Goal: Information Seeking & Learning: Learn about a topic

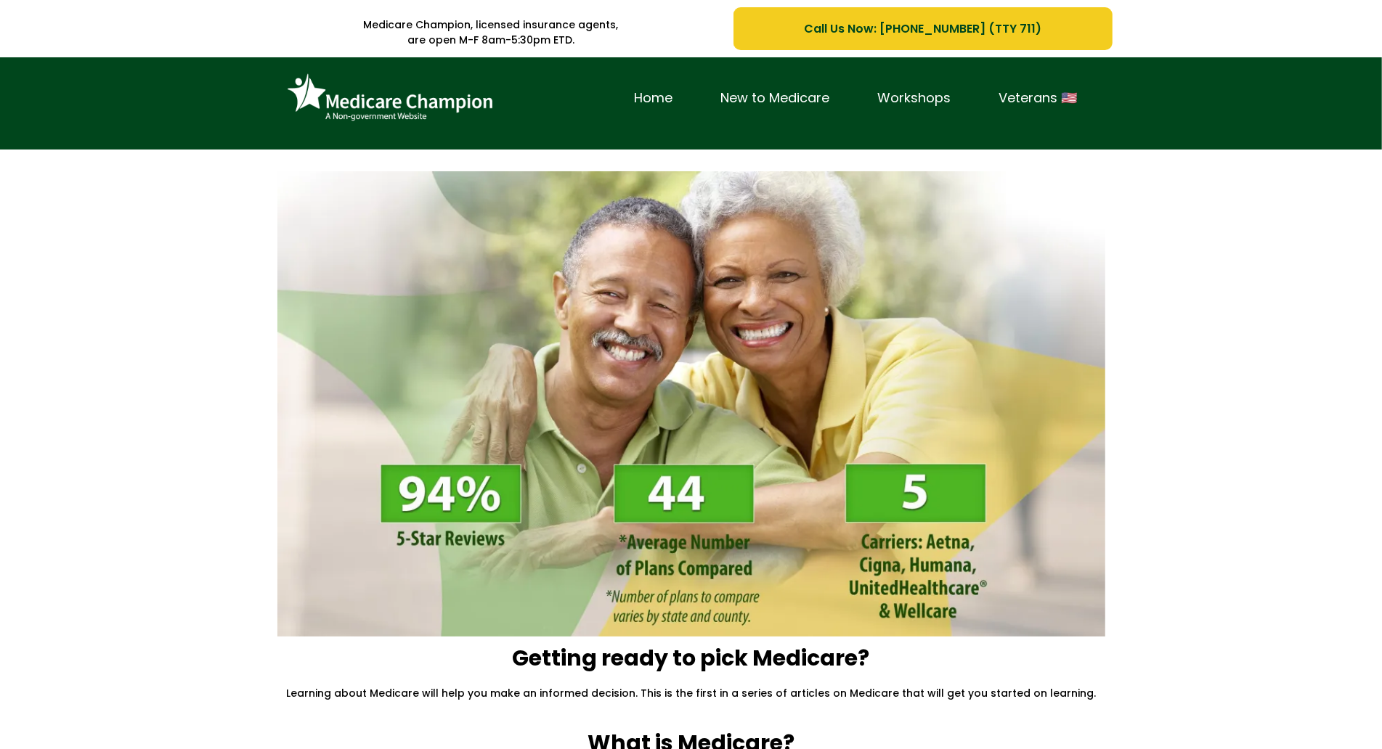
click at [89, 97] on div "Home New to Medicare Workshops Veterans 🇺🇸" at bounding box center [691, 103] width 1382 height 92
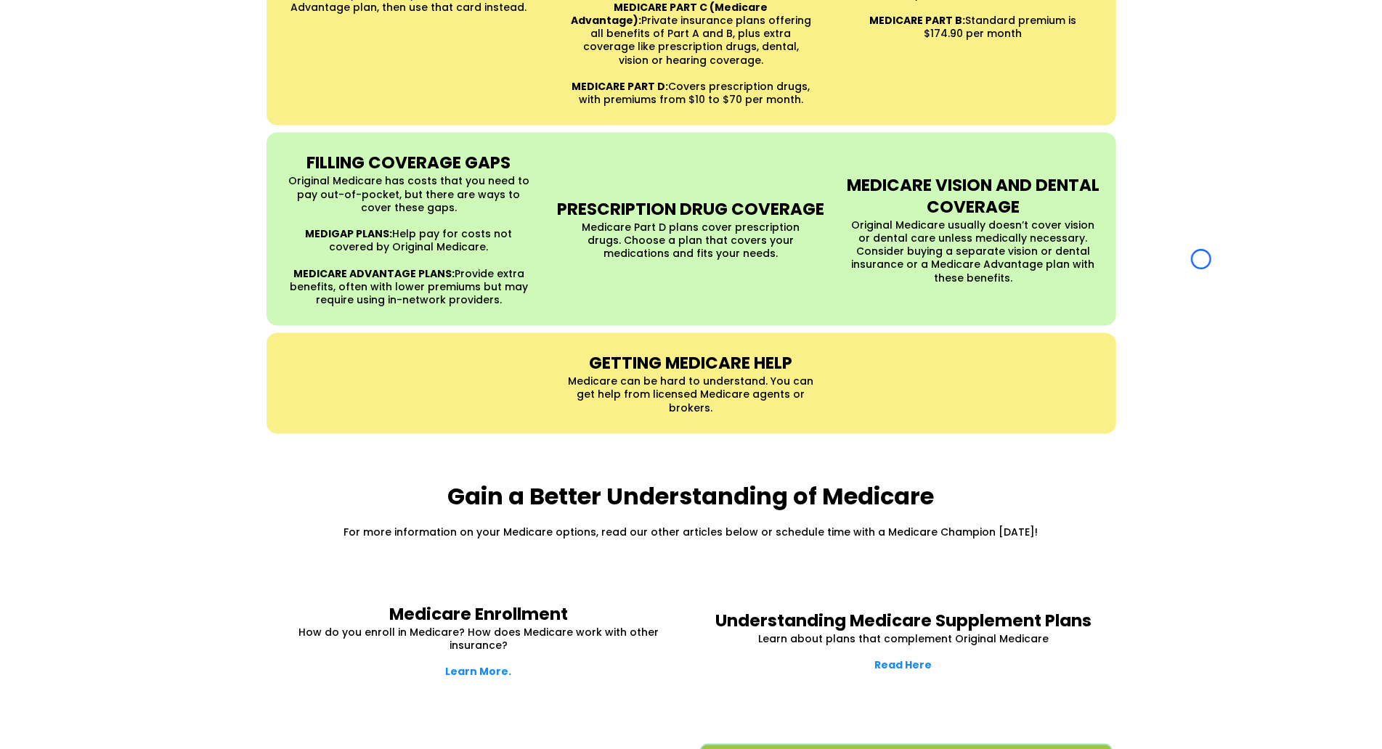
scroll to position [1516, 0]
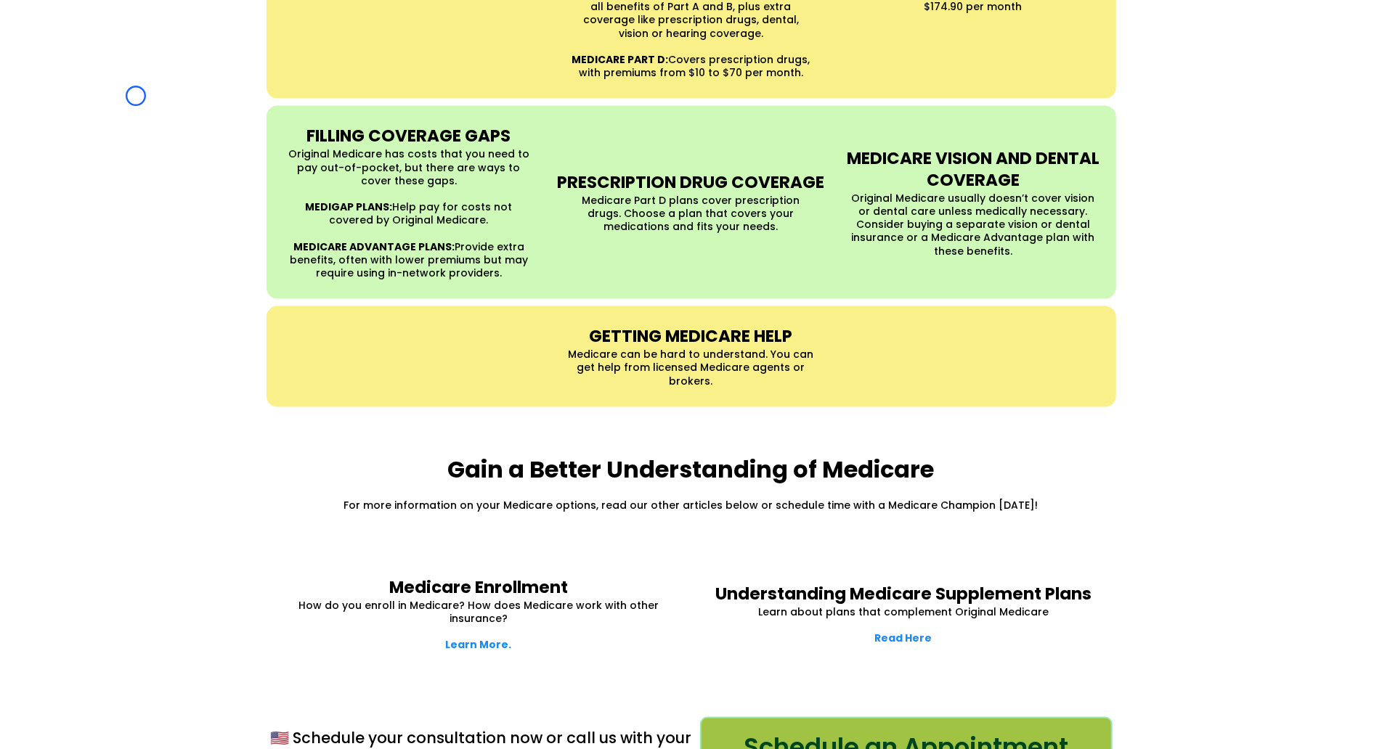
scroll to position [0, 0]
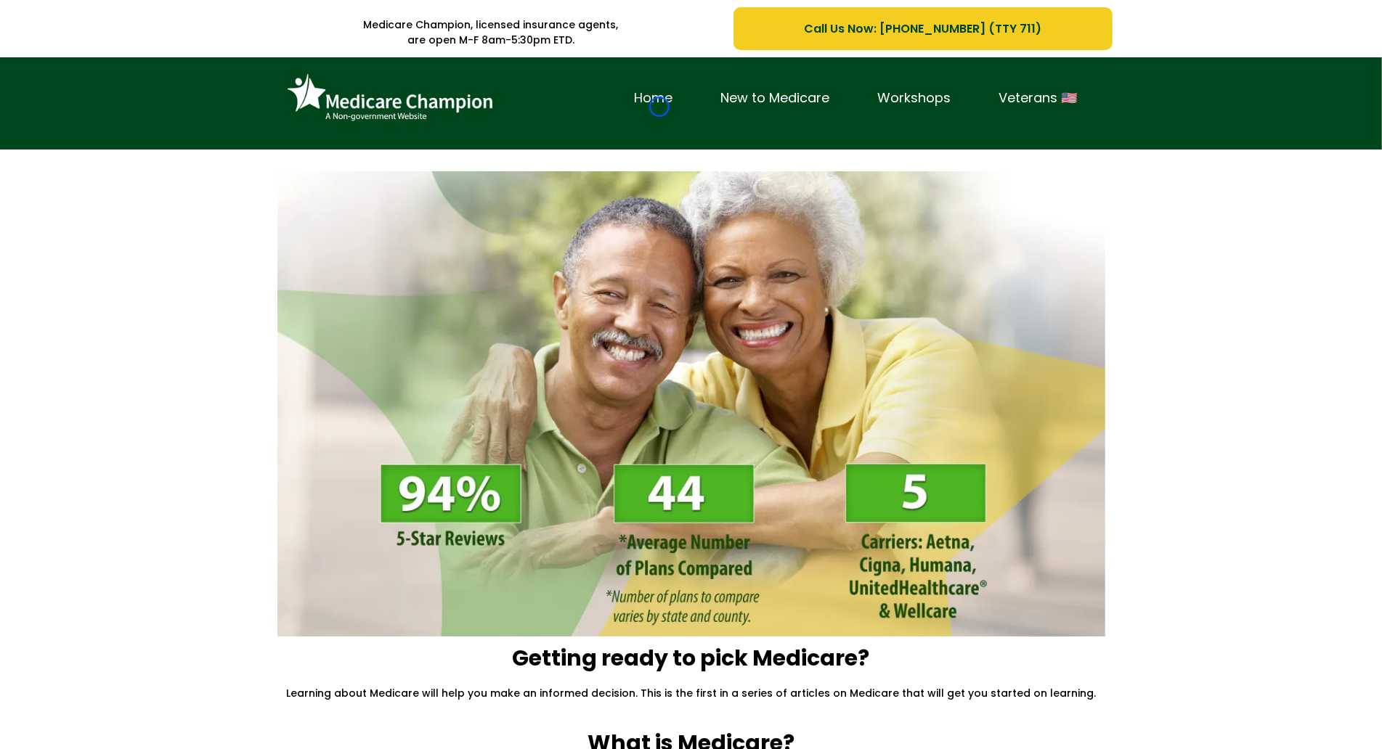
click at [659, 107] on link "Home" at bounding box center [654, 98] width 86 height 23
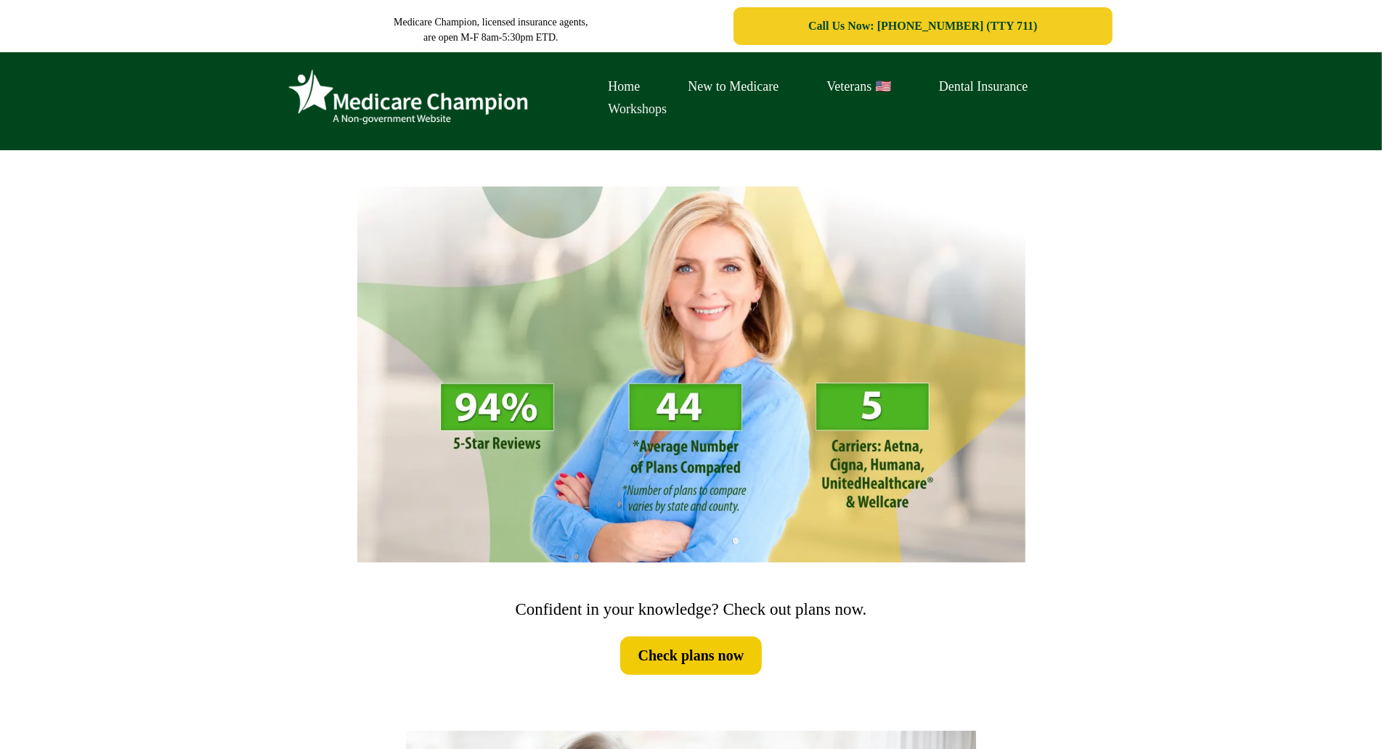
click at [659, 107] on link "Workshops" at bounding box center [638, 109] width 107 height 23
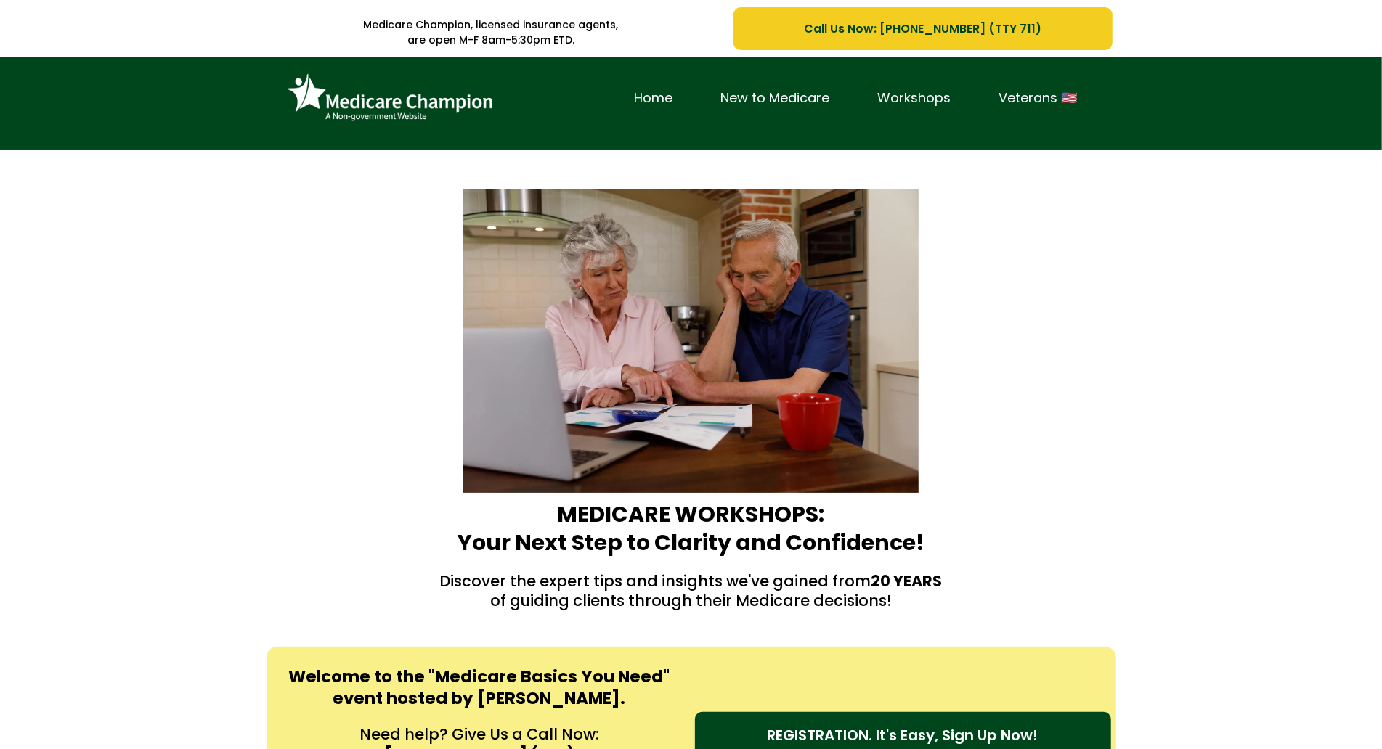
click at [91, 103] on div "Home New to Medicare Workshops Veterans 🇺🇸" at bounding box center [691, 103] width 1382 height 92
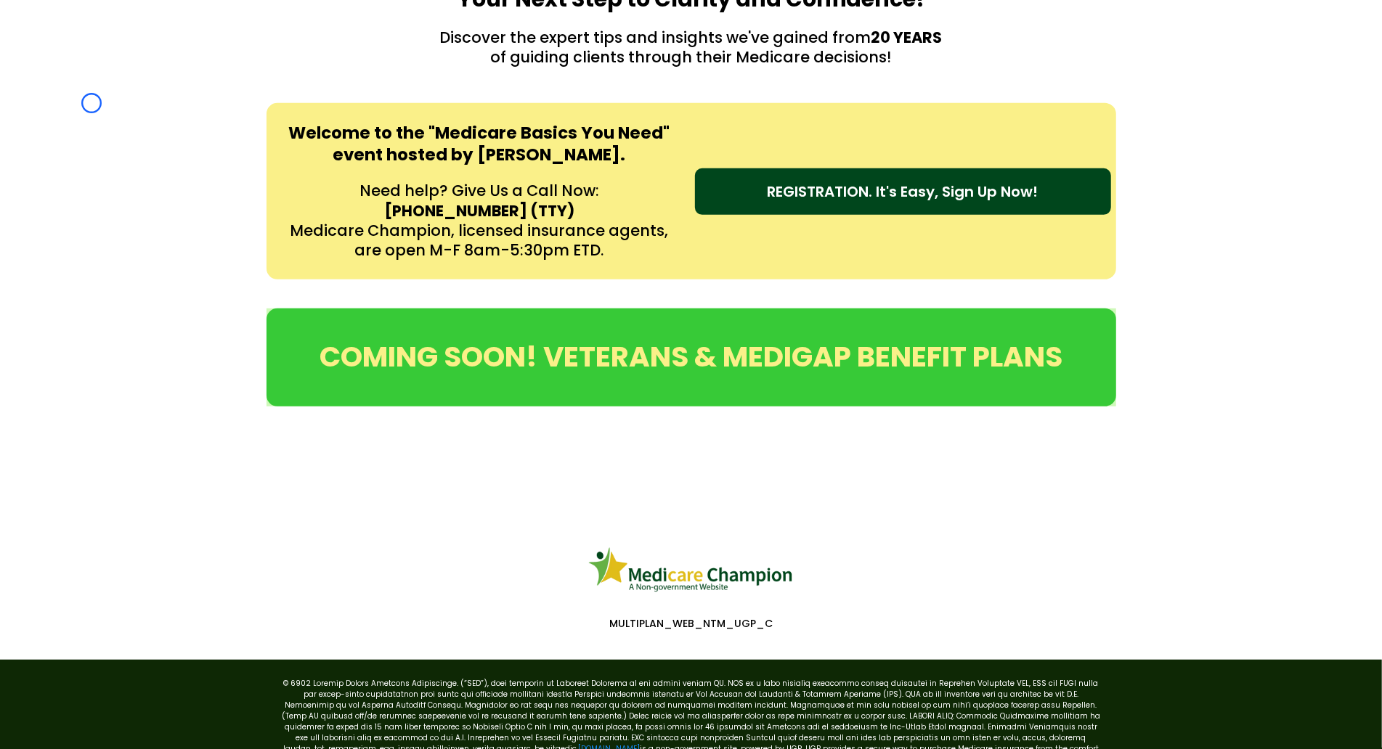
scroll to position [569, 0]
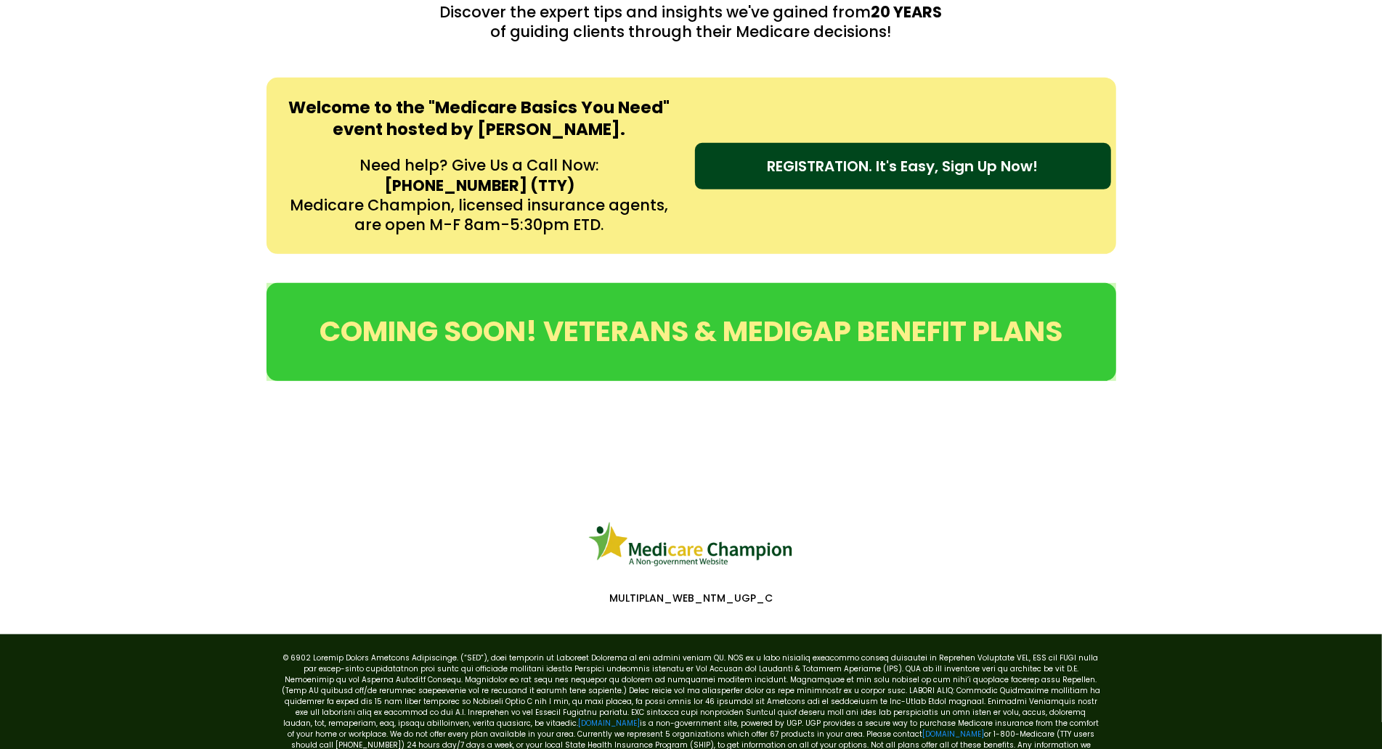
click at [91, 103] on div "Welcome to the "Medicare Basics You Need" event hosted by Amy Rieg. Need help? …" at bounding box center [691, 166] width 1382 height 206
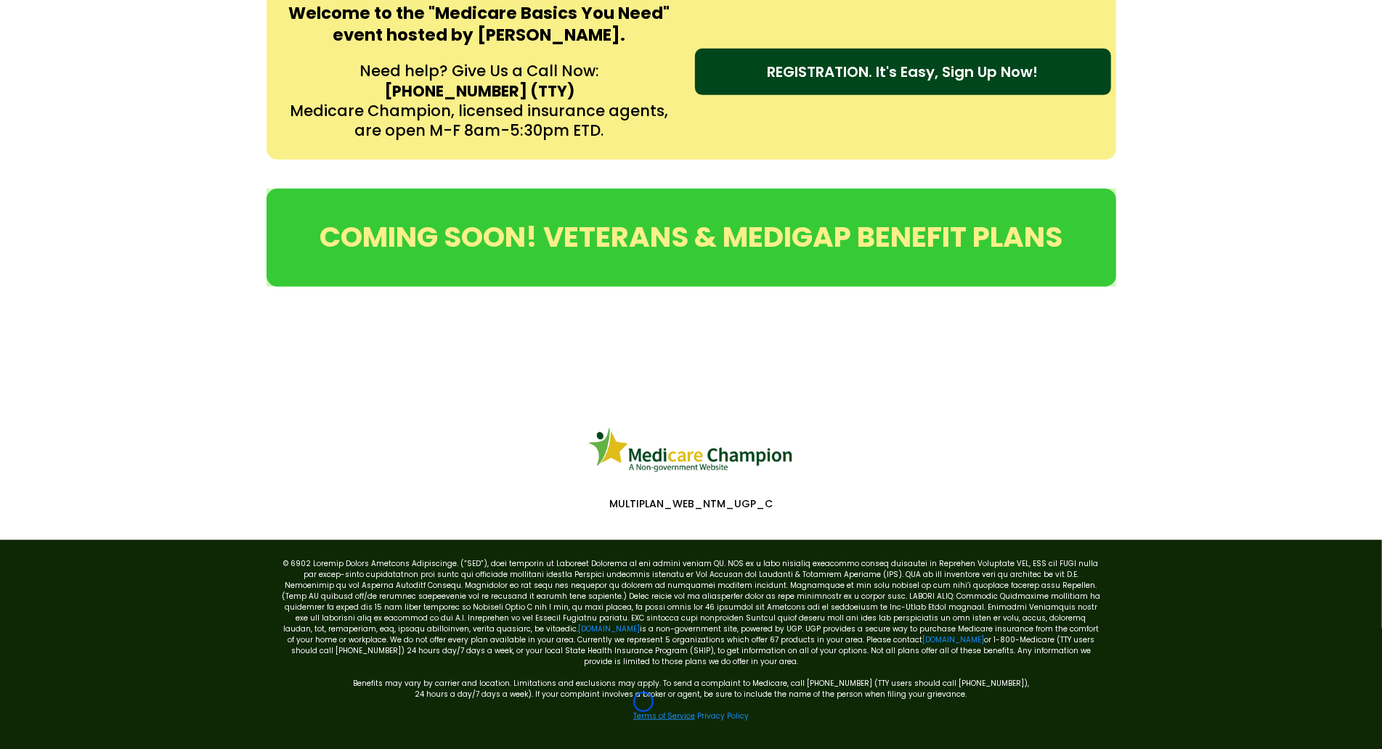
click at [643, 711] on link "Terms of Service" at bounding box center [664, 716] width 62 height 11
click at [672, 711] on link "Terms of Service" at bounding box center [664, 716] width 62 height 11
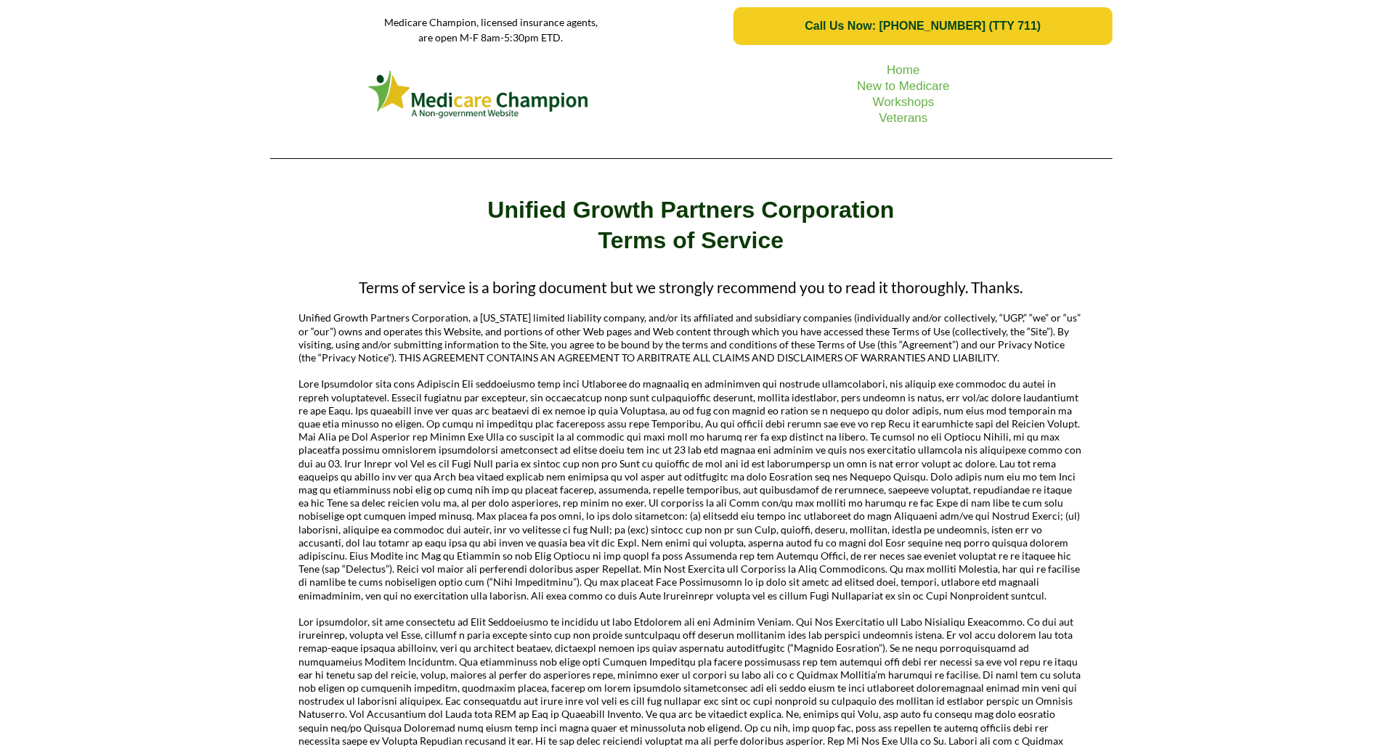
click at [79, 137] on div "Home New to Medicare Workshops Veterans" at bounding box center [691, 111] width 1382 height 118
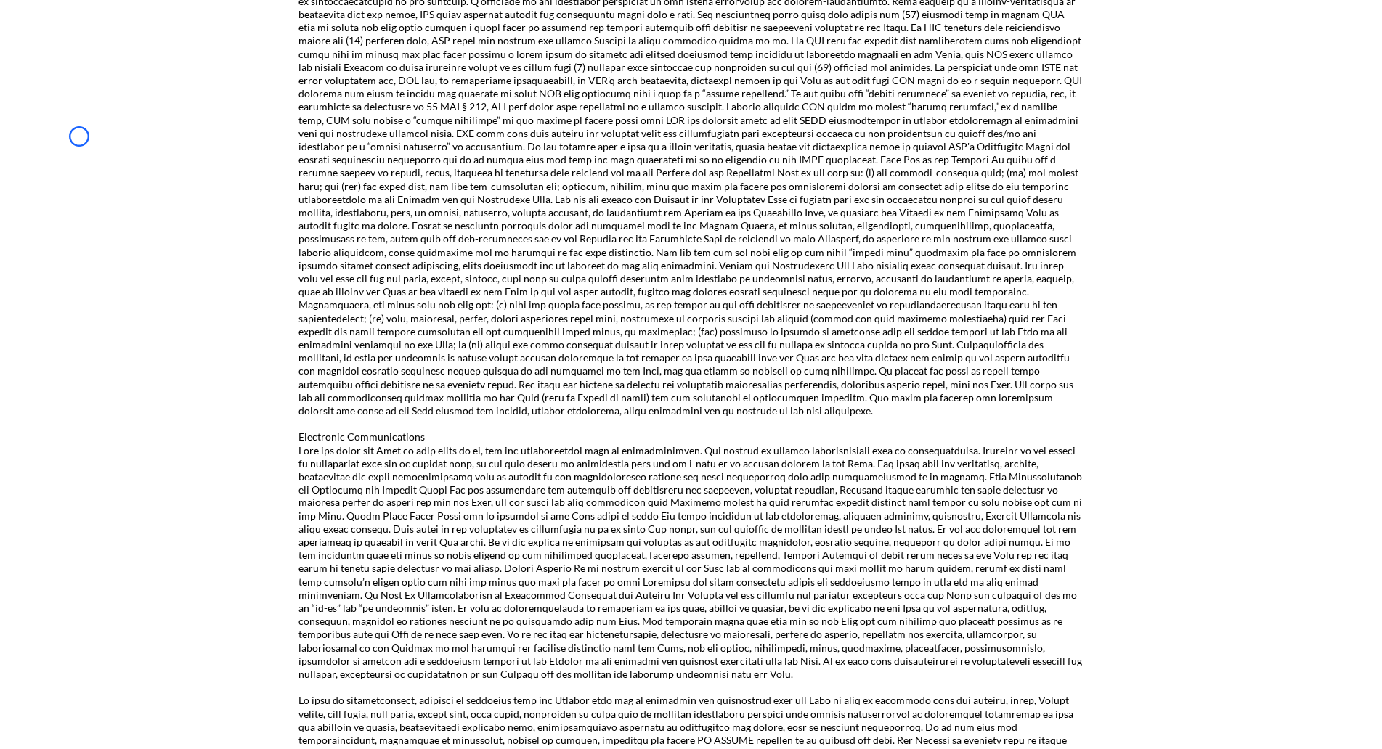
scroll to position [1704, 0]
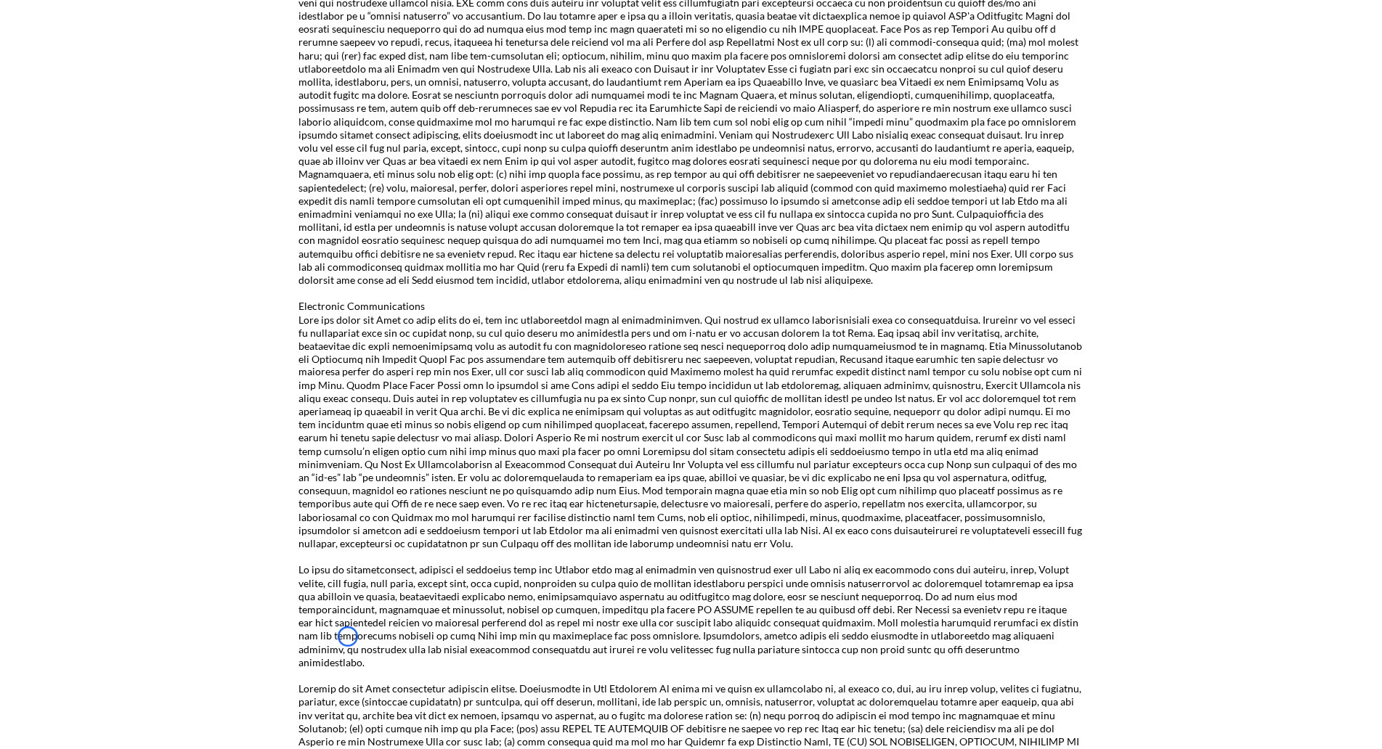
click at [79, 137] on div "Terms of service is a boring document but we strongly recommend you to read it …" at bounding box center [691, 31] width 1382 height 2928
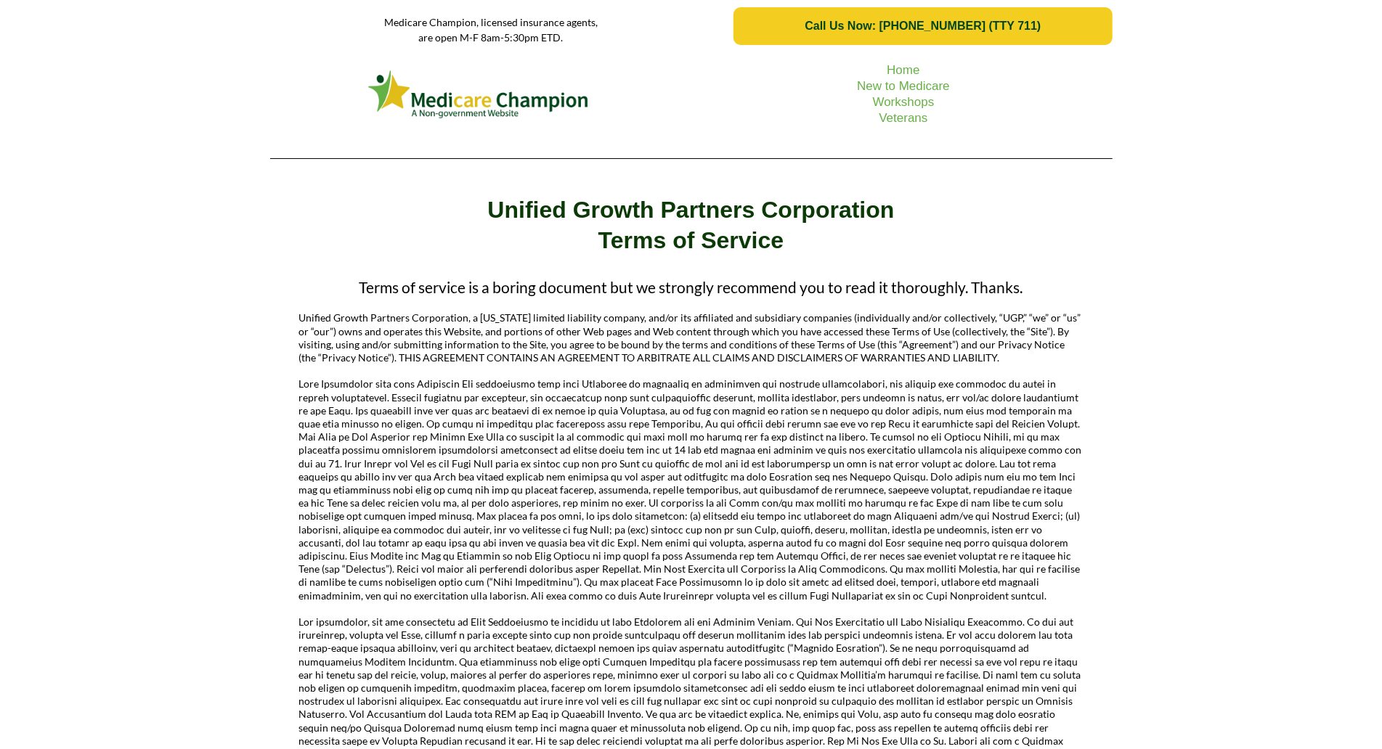
click at [123, 91] on div "Home New to Medicare Workshops Veterans" at bounding box center [691, 111] width 1382 height 118
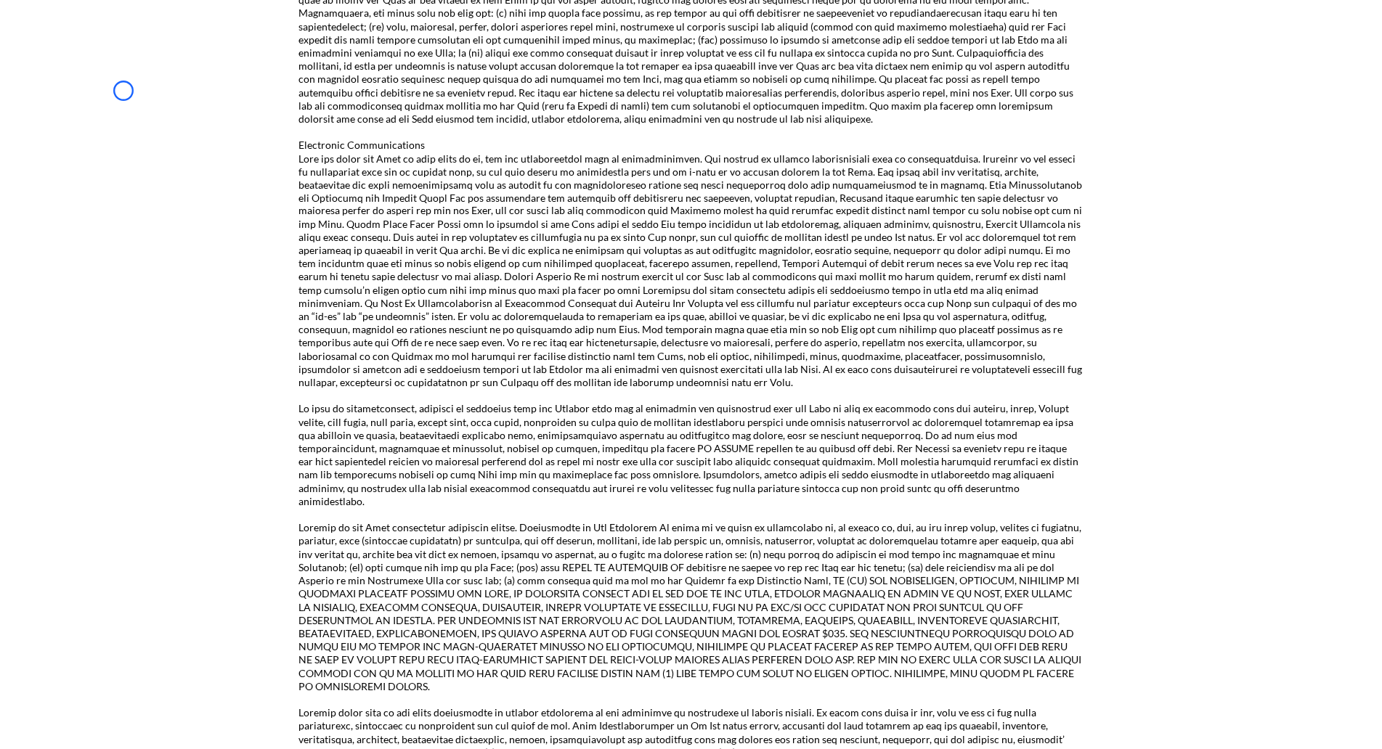
scroll to position [1916, 0]
